Goal: Obtain resource: Obtain resource

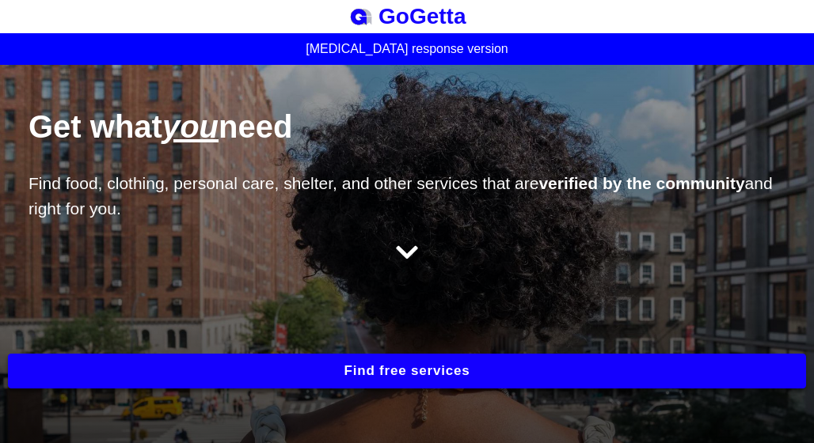
click at [407, 366] on button "Find free services" at bounding box center [407, 371] width 798 height 35
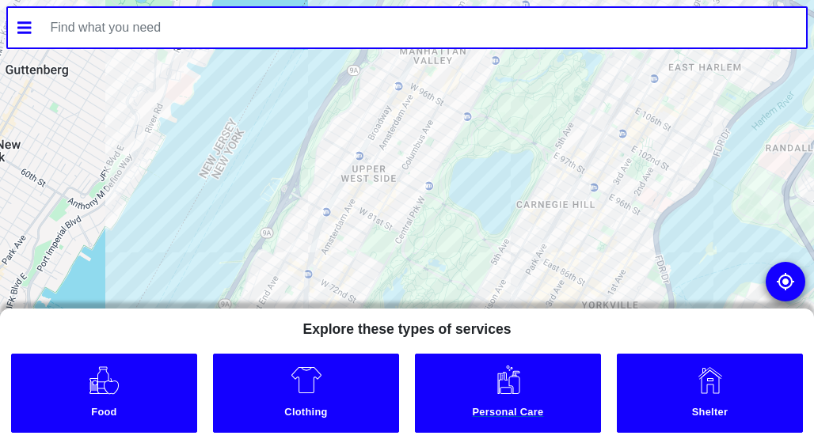
click at [499, 414] on small "Personal Care" at bounding box center [508, 414] width 180 height 17
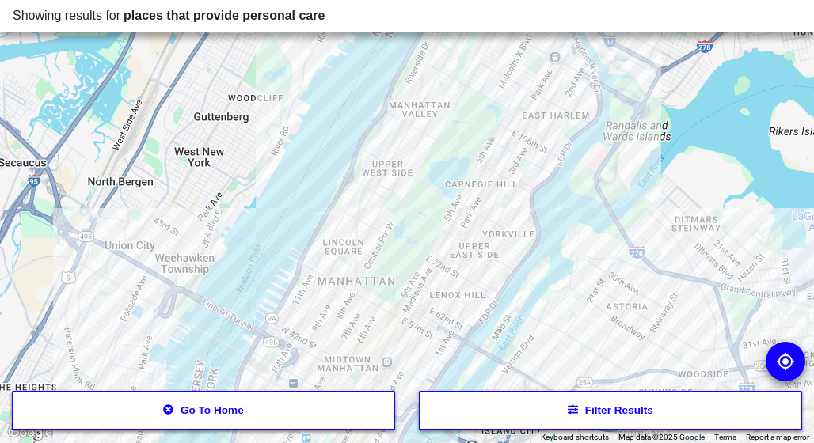
click at [516, 416] on button "Filter results" at bounding box center [610, 411] width 382 height 40
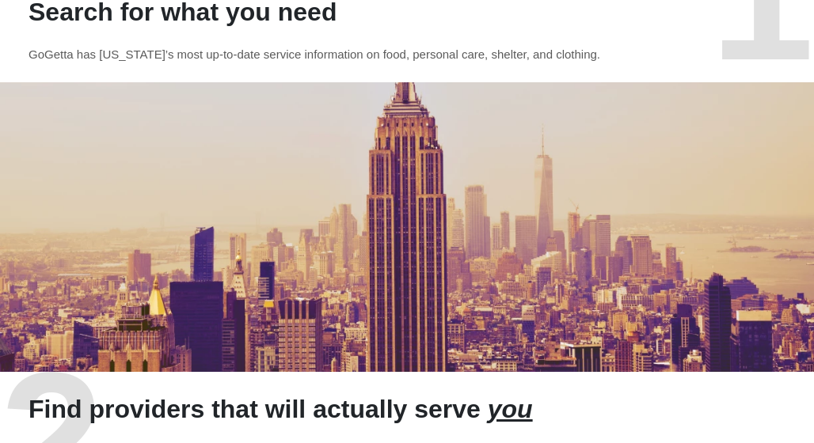
scroll to position [512, 0]
